Goal: Task Accomplishment & Management: Use online tool/utility

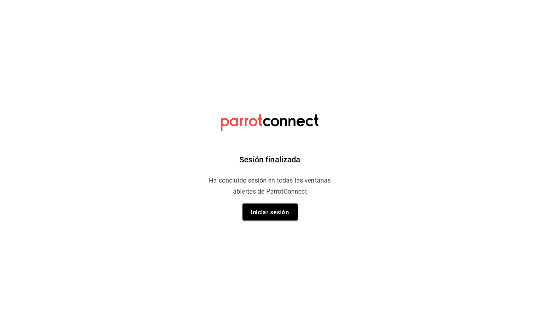
drag, startPoint x: 260, startPoint y: 195, endPoint x: 264, endPoint y: 222, distance: 26.8
click at [257, 203] on div "Sesión finalizada Ha concluido sesión en todas las ventanas abiertas de ParrotC…" at bounding box center [270, 167] width 200 height 335
click at [266, 223] on div "Sesión finalizada Ha concluido sesión en todas las ventanas abiertas de ParrotC…" at bounding box center [270, 167] width 200 height 335
click at [271, 222] on div "Sesión finalizada Ha concluido sesión en todas las ventanas abiertas de ParrotC…" at bounding box center [270, 167] width 200 height 335
click at [271, 216] on font "Iniciar sesión" at bounding box center [270, 212] width 38 height 11
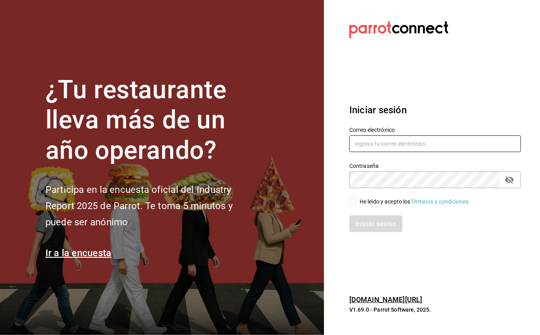
type input "facturacion@sanjuangrill.com"
click at [353, 201] on input "He leído y acepto los Términos y condiciones." at bounding box center [352, 201] width 7 height 7
checkbox input "true"
click at [366, 218] on button "Iniciar sesión" at bounding box center [376, 223] width 54 height 17
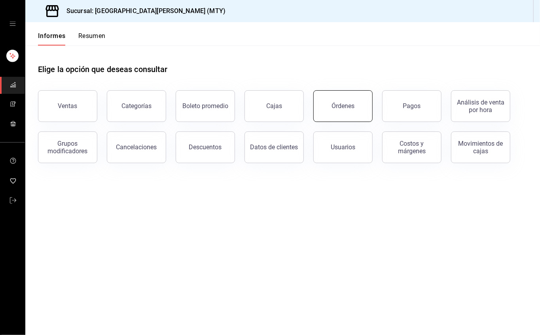
click at [355, 113] on button "Órdenes" at bounding box center [342, 106] width 59 height 32
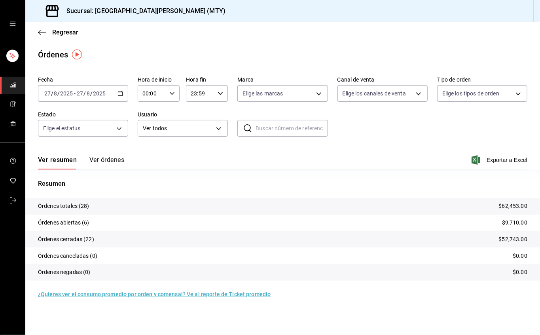
click at [106, 157] on font "Ver órdenes" at bounding box center [106, 160] width 35 height 8
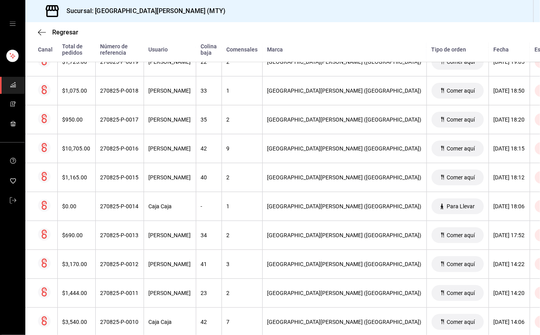
scroll to position [703, 0]
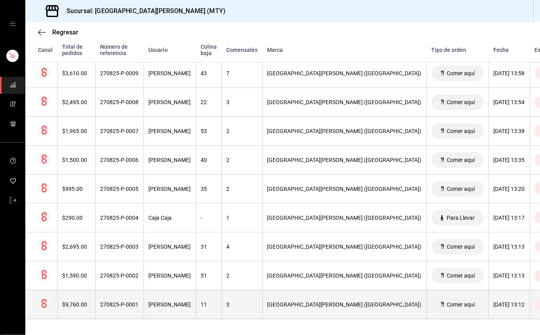
click at [211, 316] on th "11" at bounding box center [209, 304] width 26 height 29
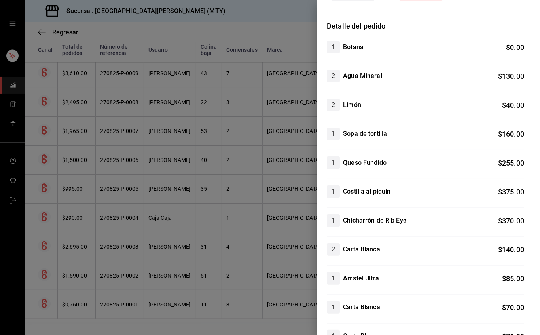
scroll to position [0, 0]
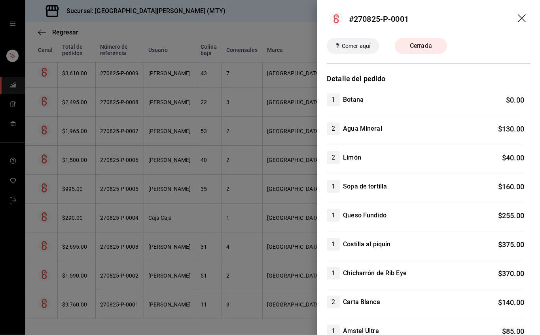
click at [268, 215] on div at bounding box center [270, 167] width 540 height 335
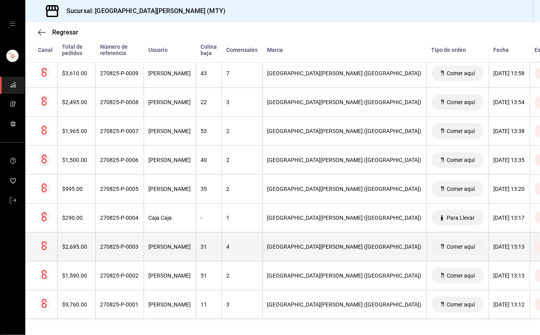
click at [235, 252] on th "4" at bounding box center [242, 246] width 41 height 29
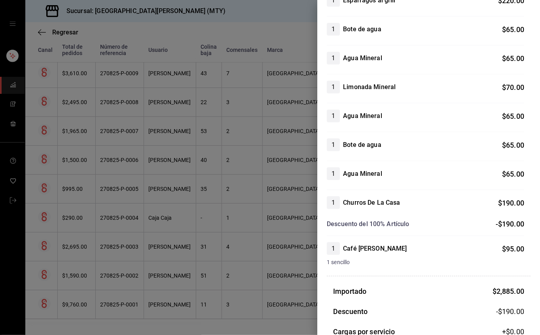
scroll to position [525, 0]
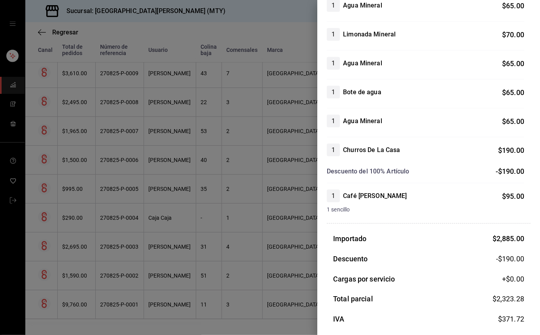
click at [199, 182] on div at bounding box center [270, 167] width 540 height 335
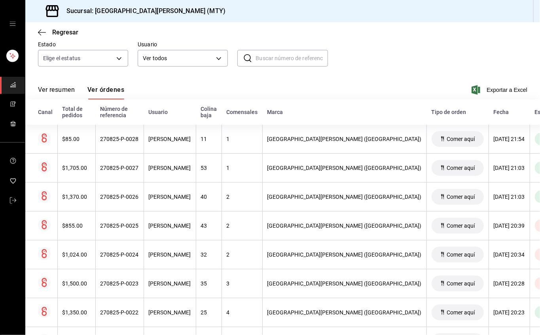
scroll to position [17, 0]
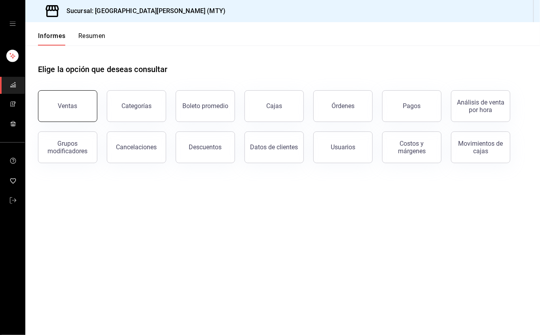
click at [86, 105] on button "Ventas" at bounding box center [67, 106] width 59 height 32
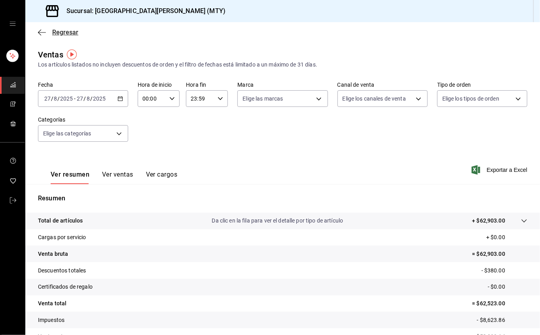
click at [55, 33] on font "Regresar" at bounding box center [65, 32] width 26 height 8
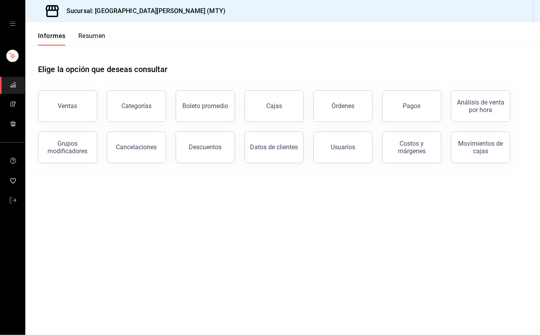
drag, startPoint x: 228, startPoint y: 215, endPoint x: 216, endPoint y: 203, distance: 17.4
click at [231, 214] on main "Elige la opción que deseas consultar Ventas Categorías Boleto promedio Cajas Ór…" at bounding box center [282, 190] width 515 height 289
click at [137, 215] on main "Elige la opción que deseas consultar Ventas Categorías Boleto promedio Cajas Ór…" at bounding box center [282, 190] width 515 height 289
click at [143, 195] on main "Elige la opción que deseas consultar Ventas Categorías Boleto promedio Cajas Ór…" at bounding box center [282, 190] width 515 height 289
